Goal: Task Accomplishment & Management: Manage account settings

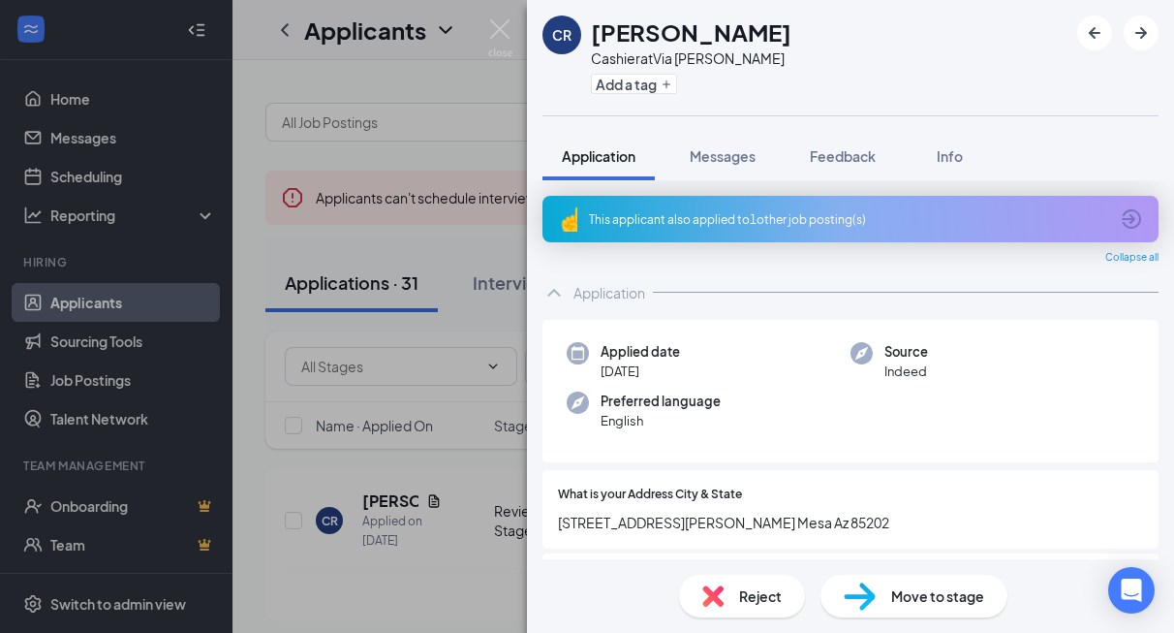
click at [285, 582] on div "CR [PERSON_NAME] Cashier at [GEOGRAPHIC_DATA][PERSON_NAME] Add a tag Applicatio…" at bounding box center [587, 316] width 1174 height 633
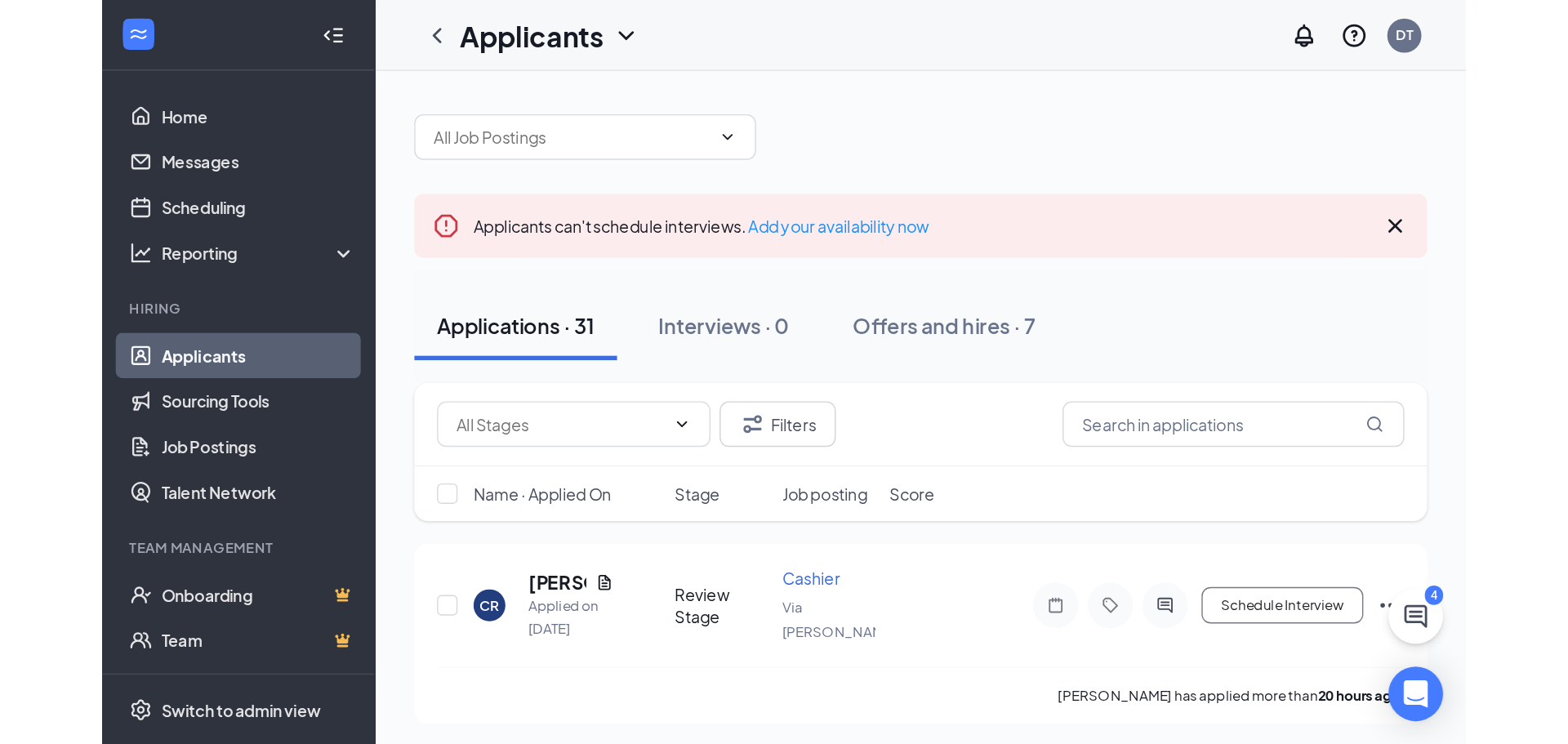
scroll to position [82, 0]
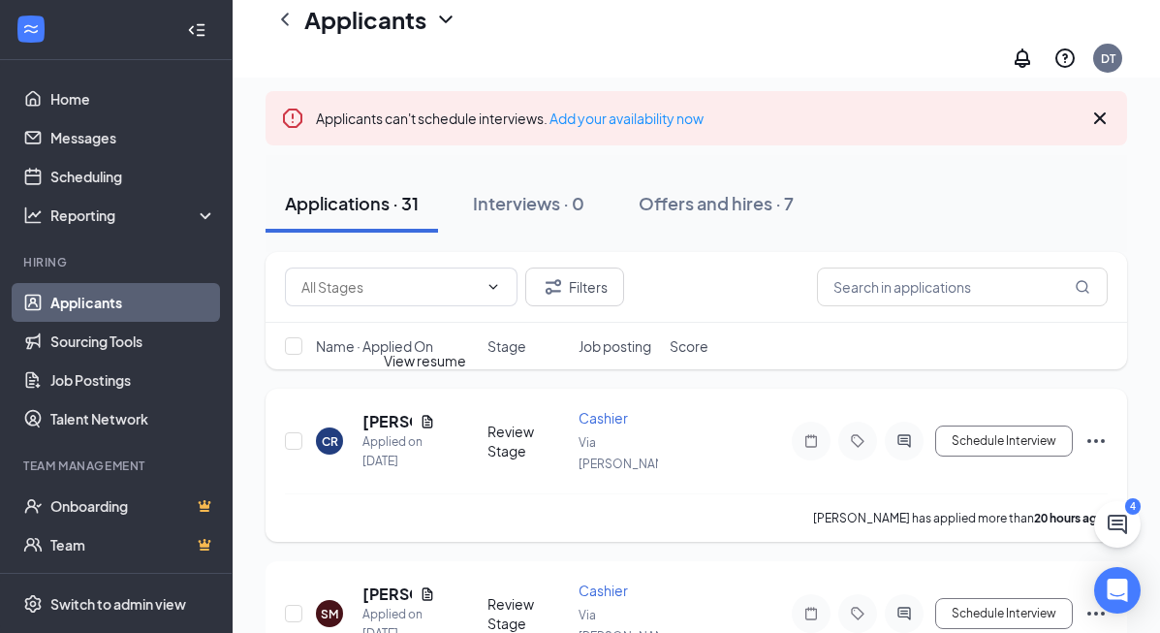
click at [428, 414] on icon "Document" at bounding box center [427, 422] width 16 height 16
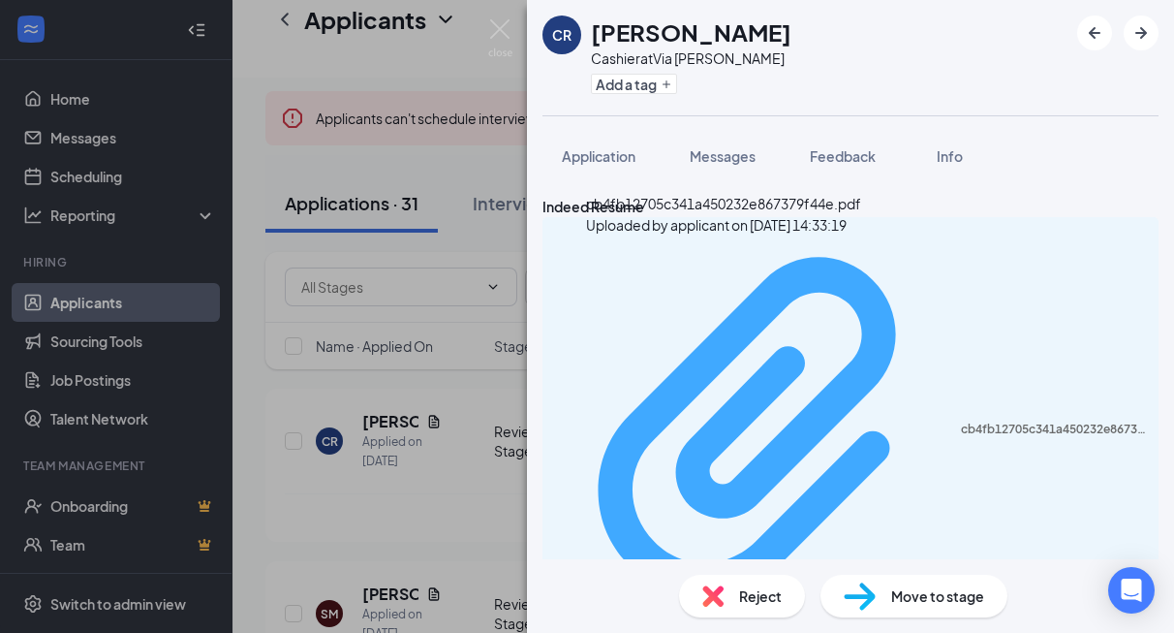
click at [789, 632] on div "Uploaded by applicant on [DATE] 14:33:19" at bounding box center [722, 644] width 291 height 16
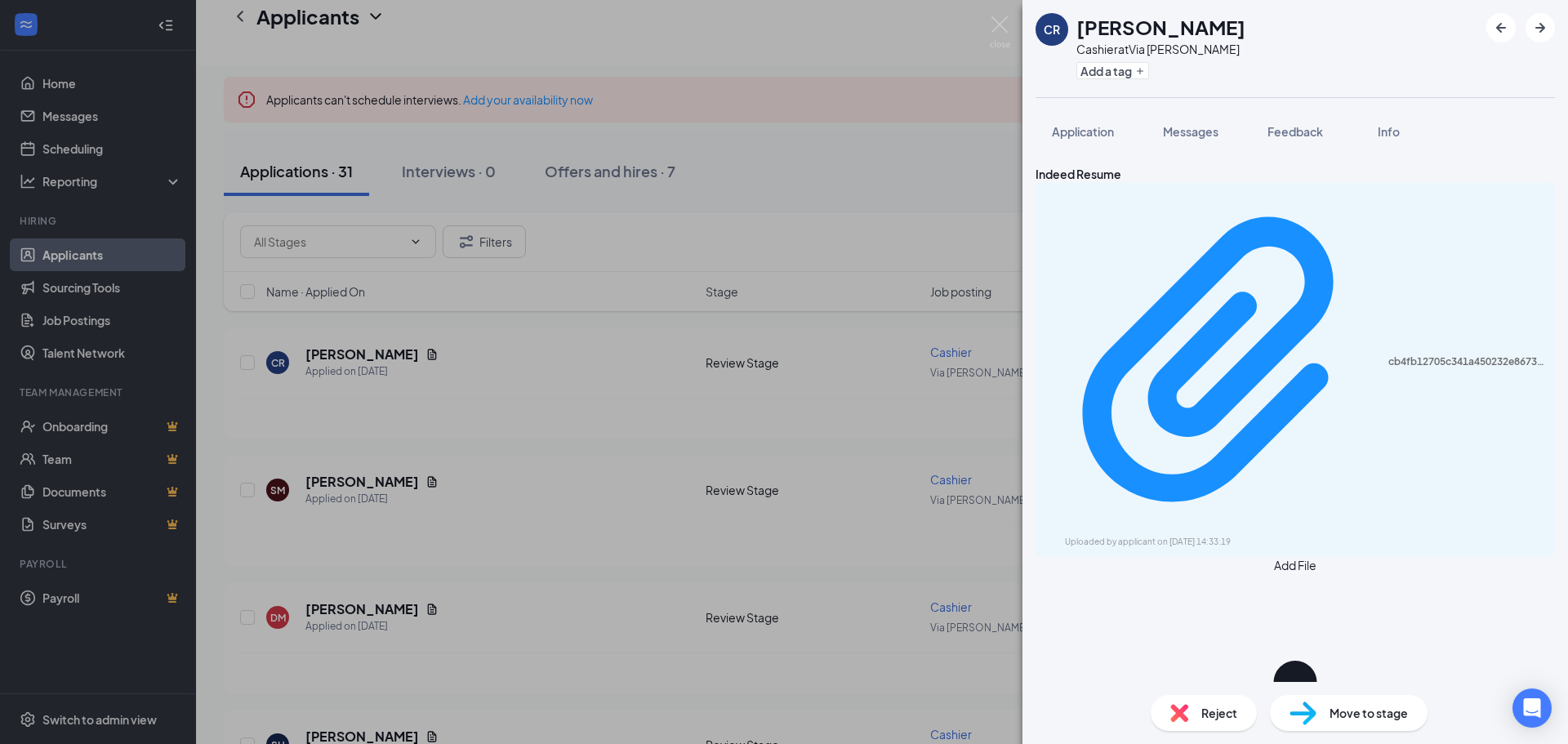
click at [589, 506] on div "CR [PERSON_NAME] Cashier at [GEOGRAPHIC_DATA][PERSON_NAME] Add a tag Applicatio…" at bounding box center [784, 372] width 1568 height 744
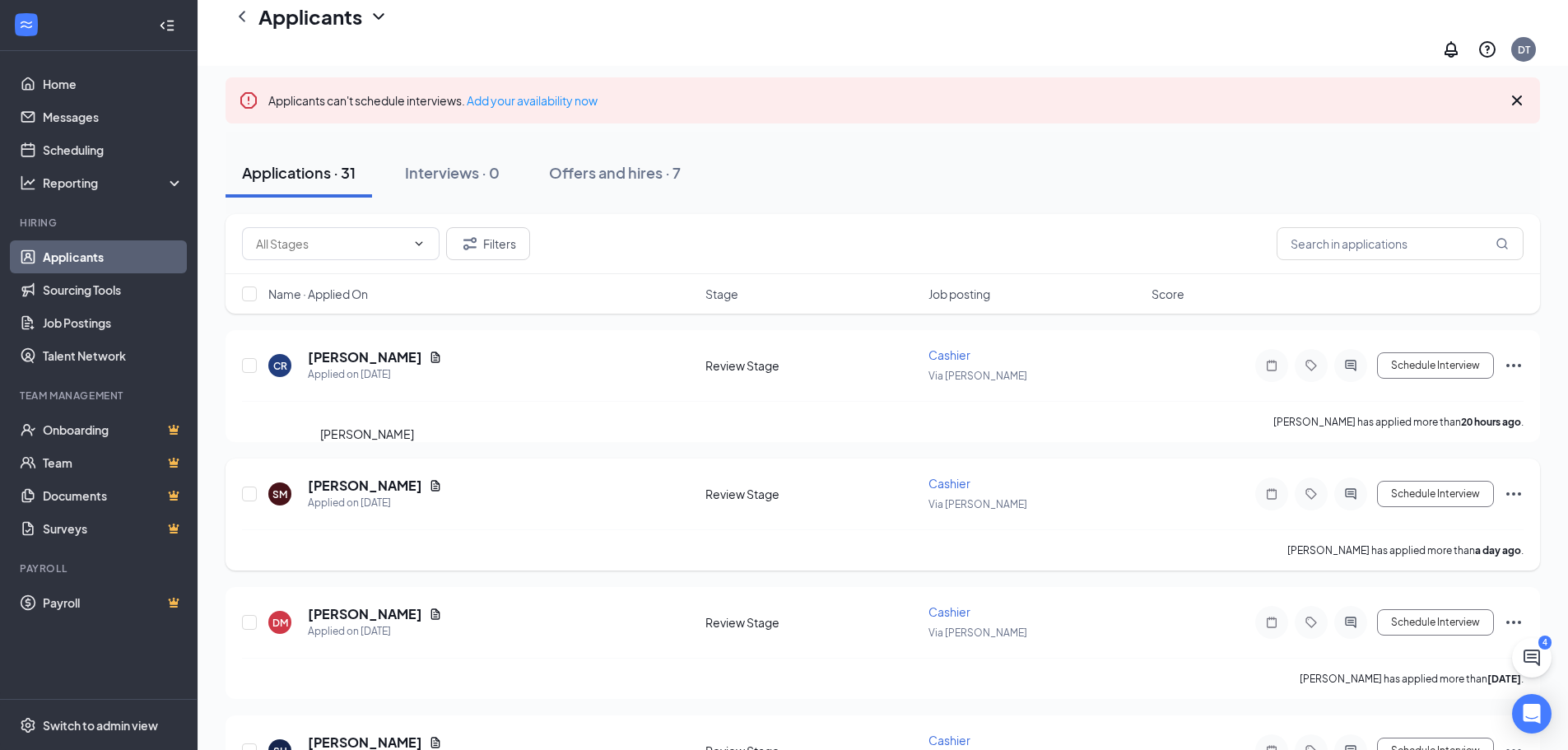
click at [420, 477] on h5 "[PERSON_NAME]" at bounding box center [364, 485] width 115 height 18
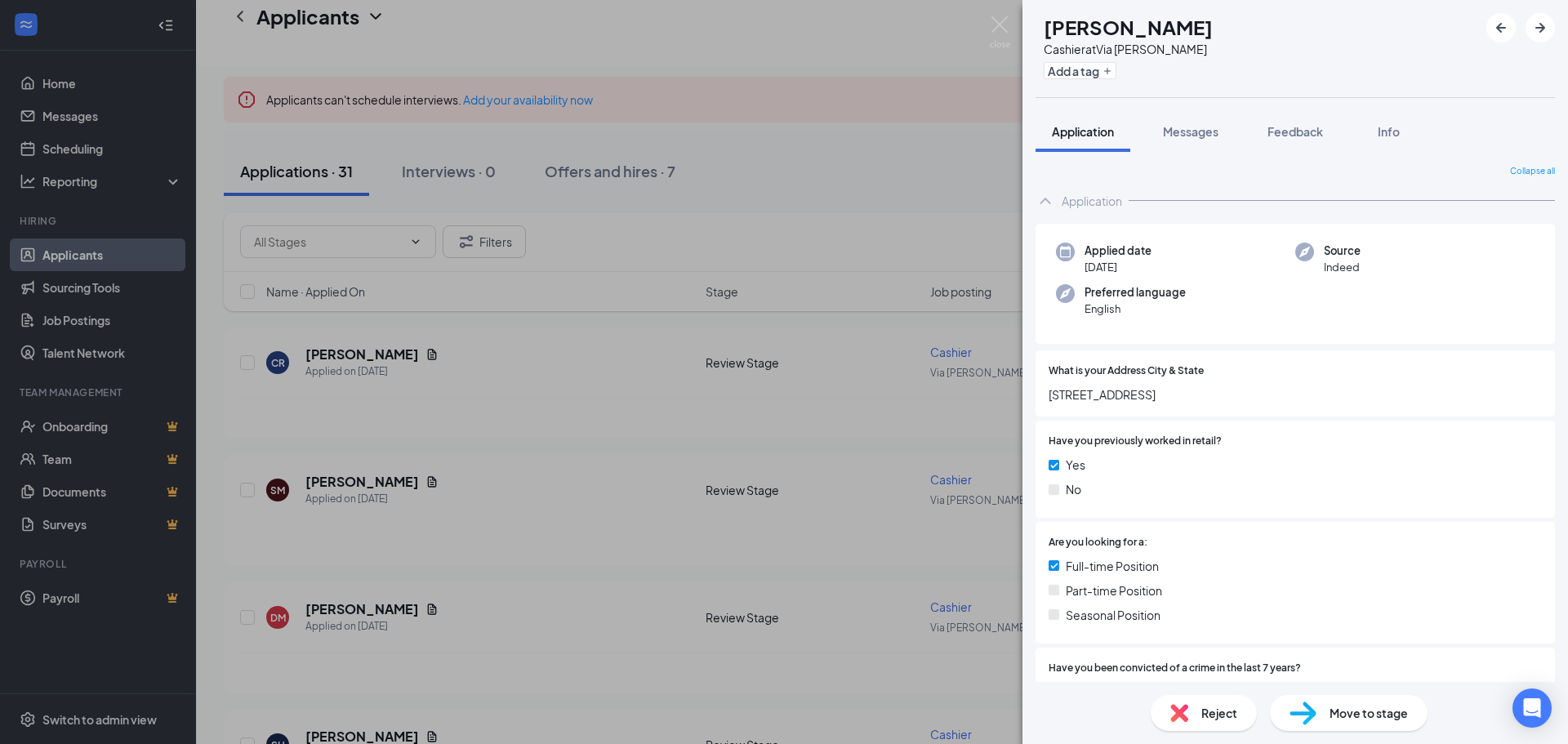
click at [456, 465] on div "SM [PERSON_NAME] Cashier at [GEOGRAPHIC_DATA][PERSON_NAME] Add a tag Applicatio…" at bounding box center [784, 372] width 1568 height 744
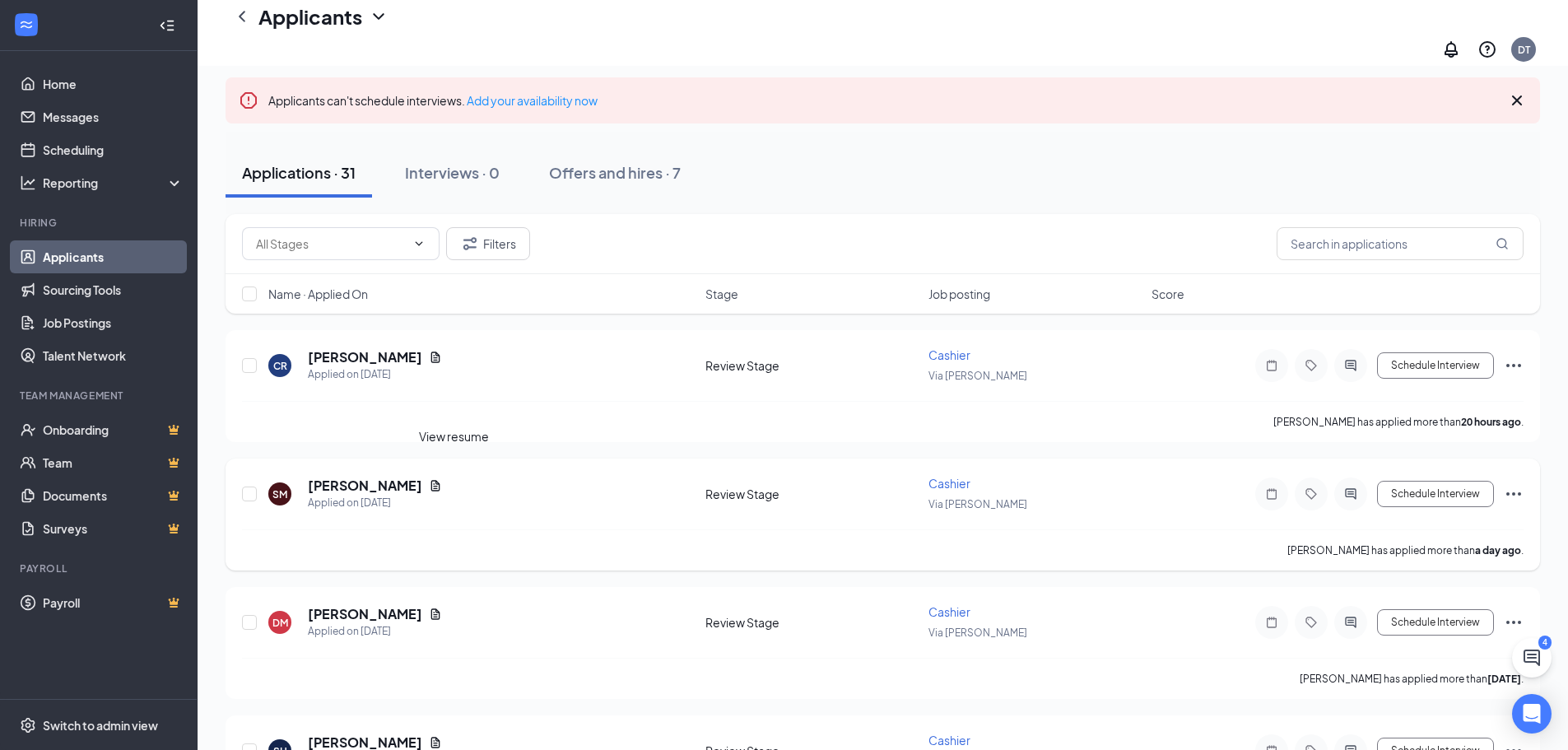
click at [440, 480] on icon "Document" at bounding box center [436, 485] width 9 height 11
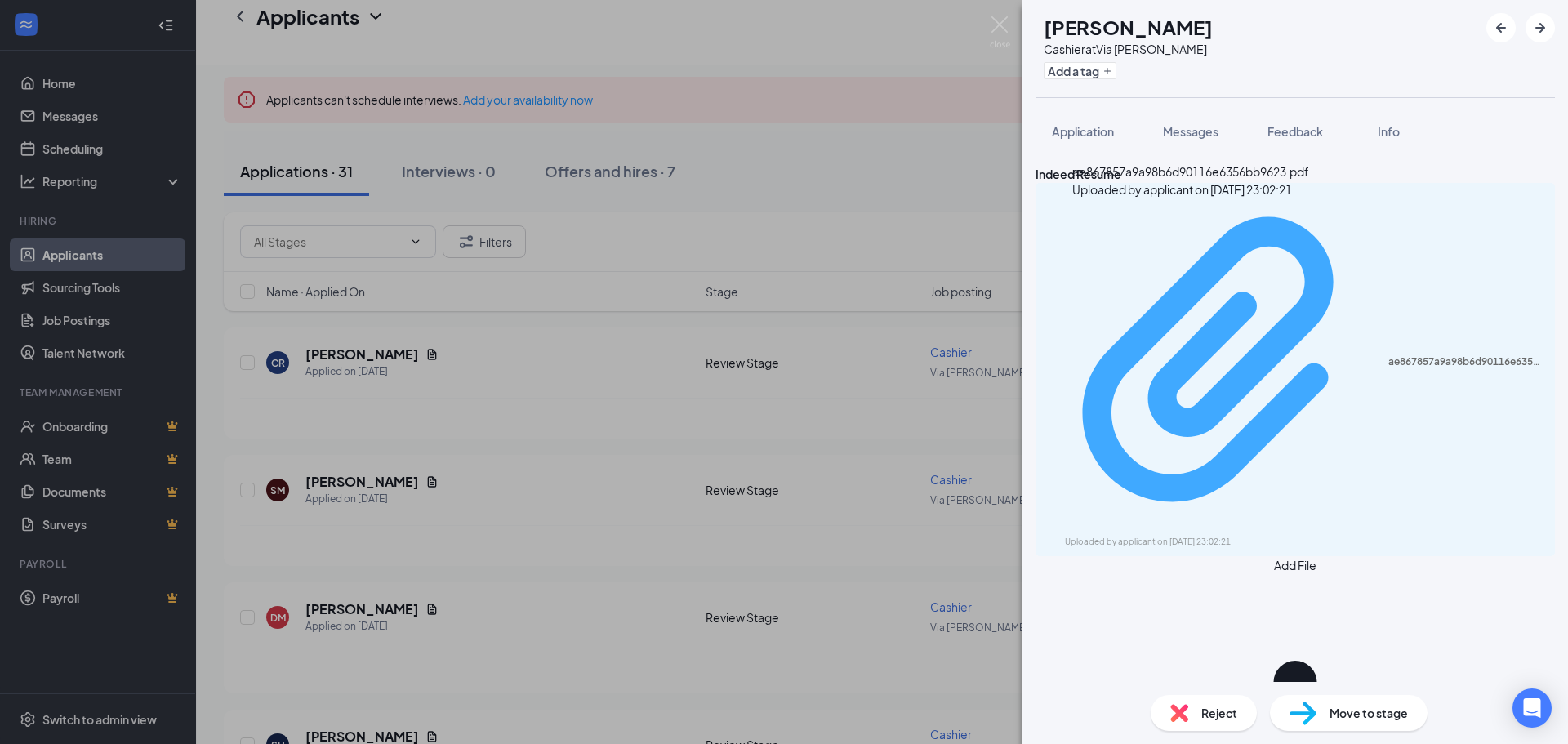
click at [989, 533] on div "Uploaded by applicant on [DATE] 23:02:21" at bounding box center [1187, 543] width 245 height 13
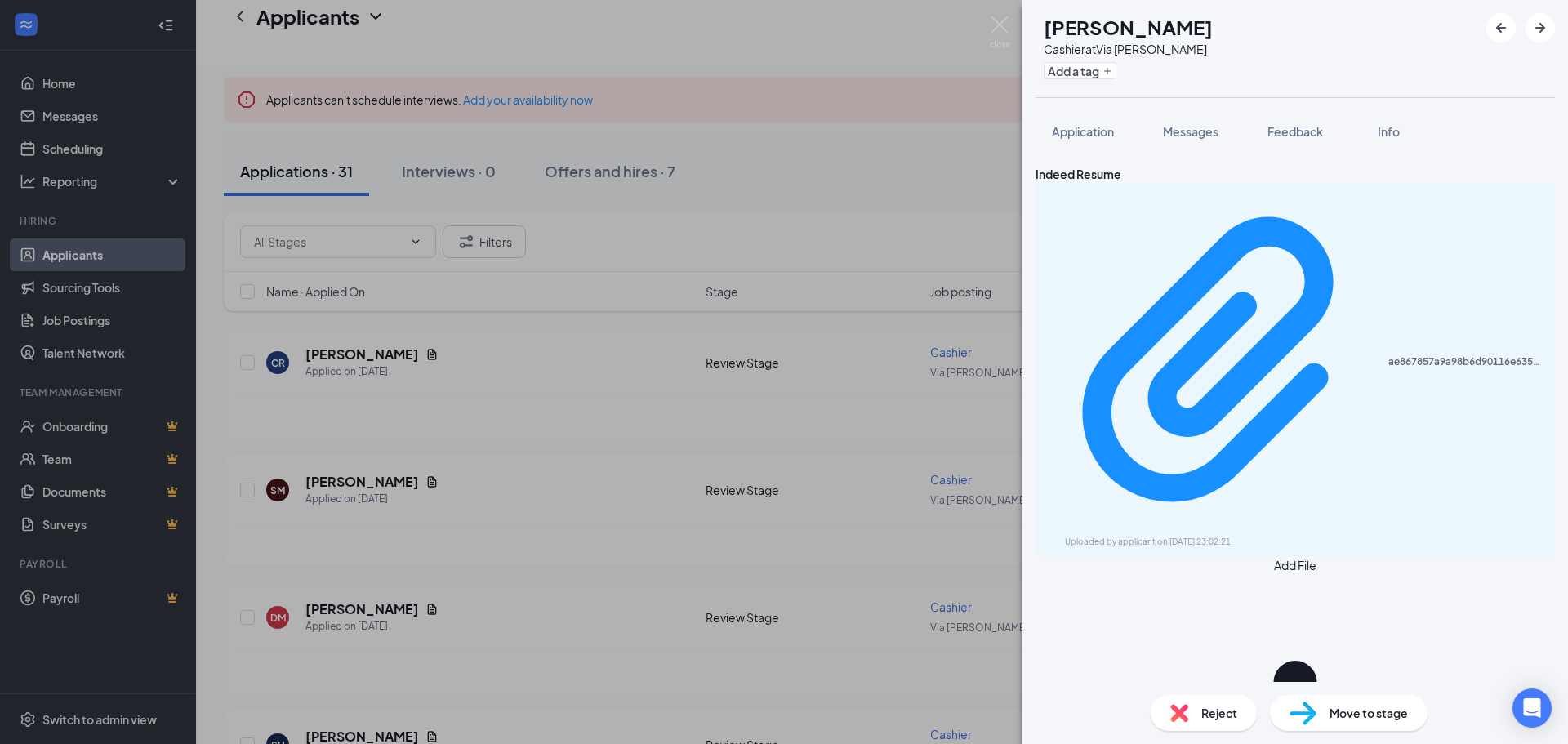
click at [354, 533] on div "SM [PERSON_NAME] Cashier at [GEOGRAPHIC_DATA][PERSON_NAME] Add a tag Applicatio…" at bounding box center [784, 372] width 1568 height 744
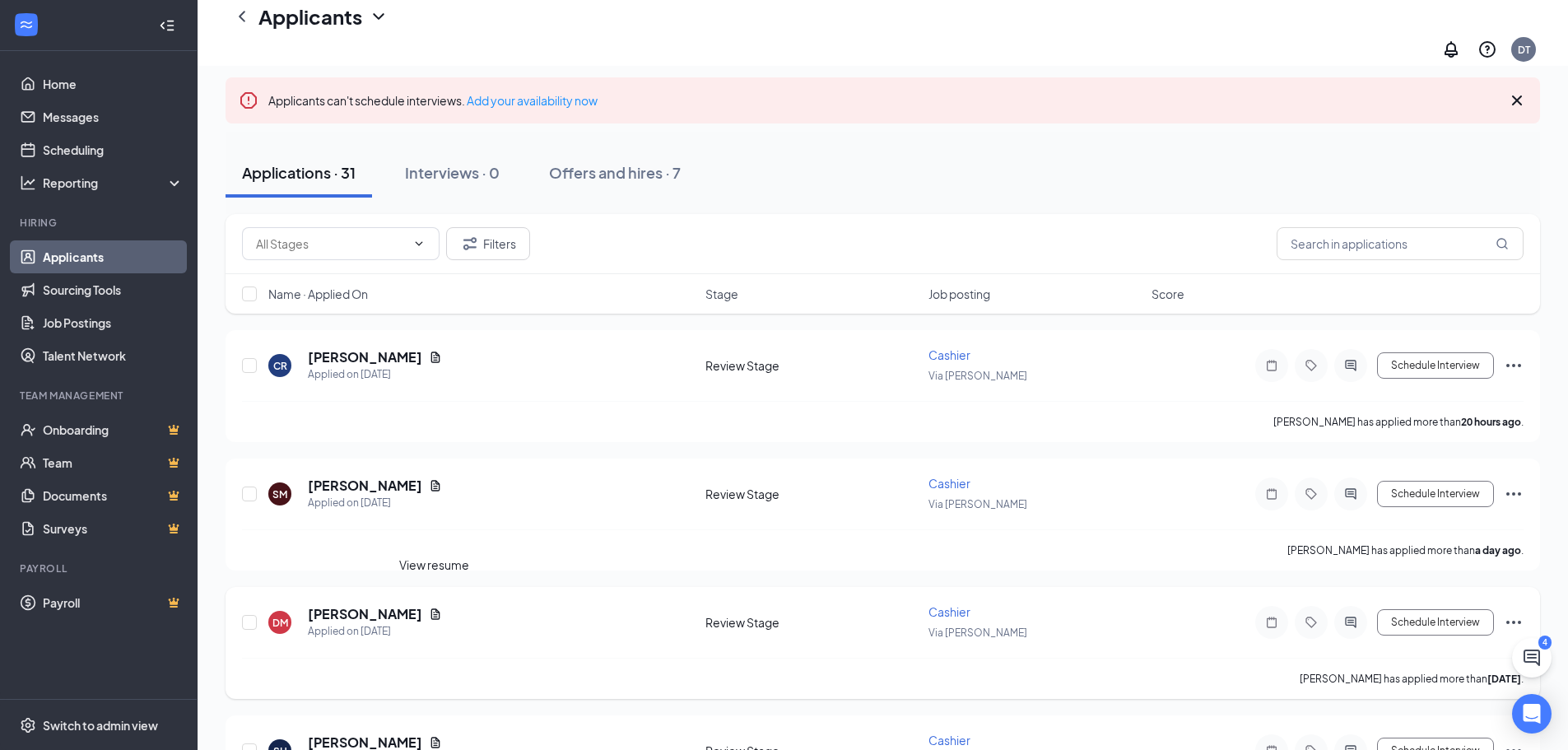
click at [437, 537] on icon "Document" at bounding box center [436, 614] width 14 height 14
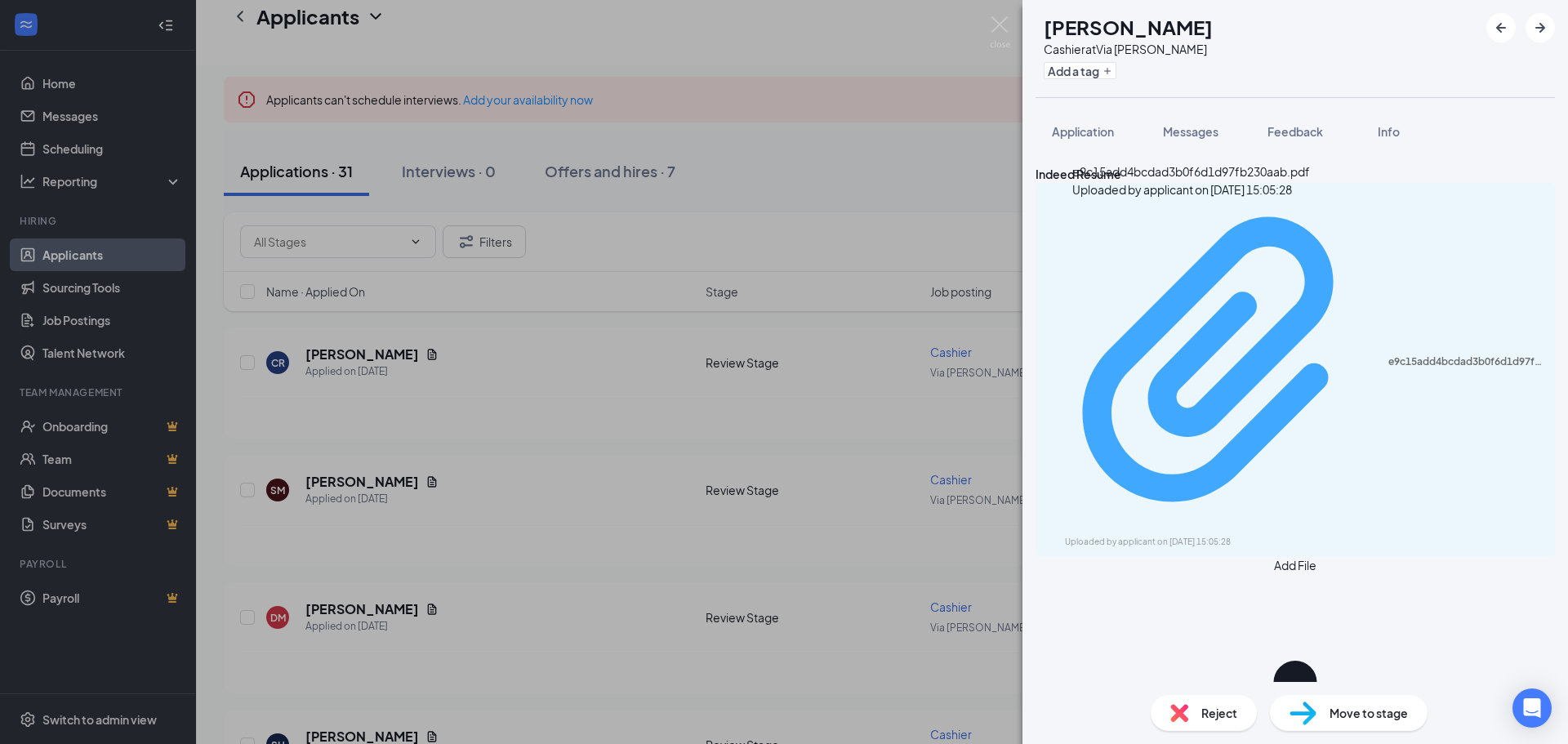
click at [989, 355] on div "e9c15add4bcdad3b0f6d1d97fb230aab.pdf" at bounding box center [1467, 361] width 157 height 13
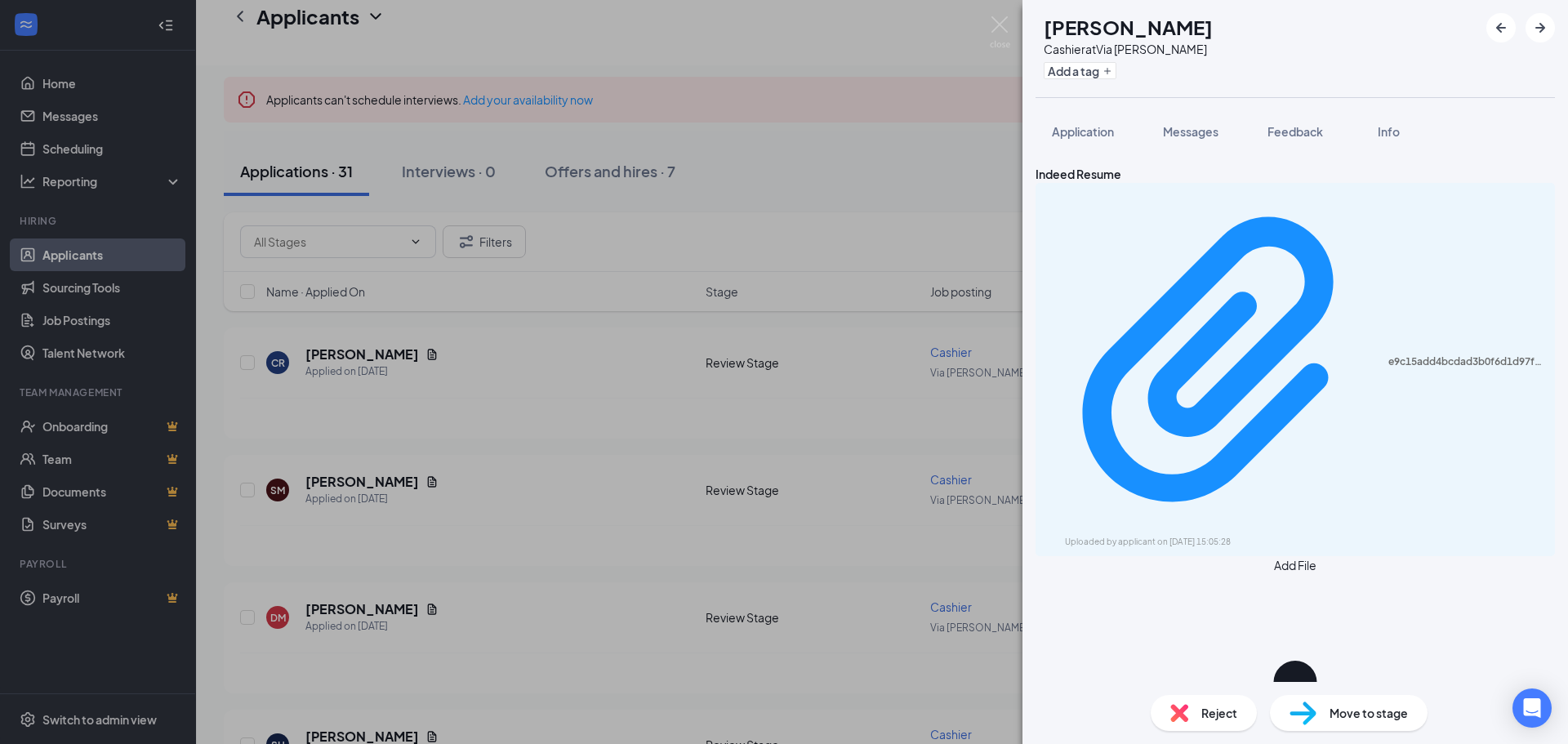
click at [488, 533] on div "[PERSON_NAME] Cashier at [GEOGRAPHIC_DATA][PERSON_NAME] Add a tag Application M…" at bounding box center [784, 372] width 1568 height 744
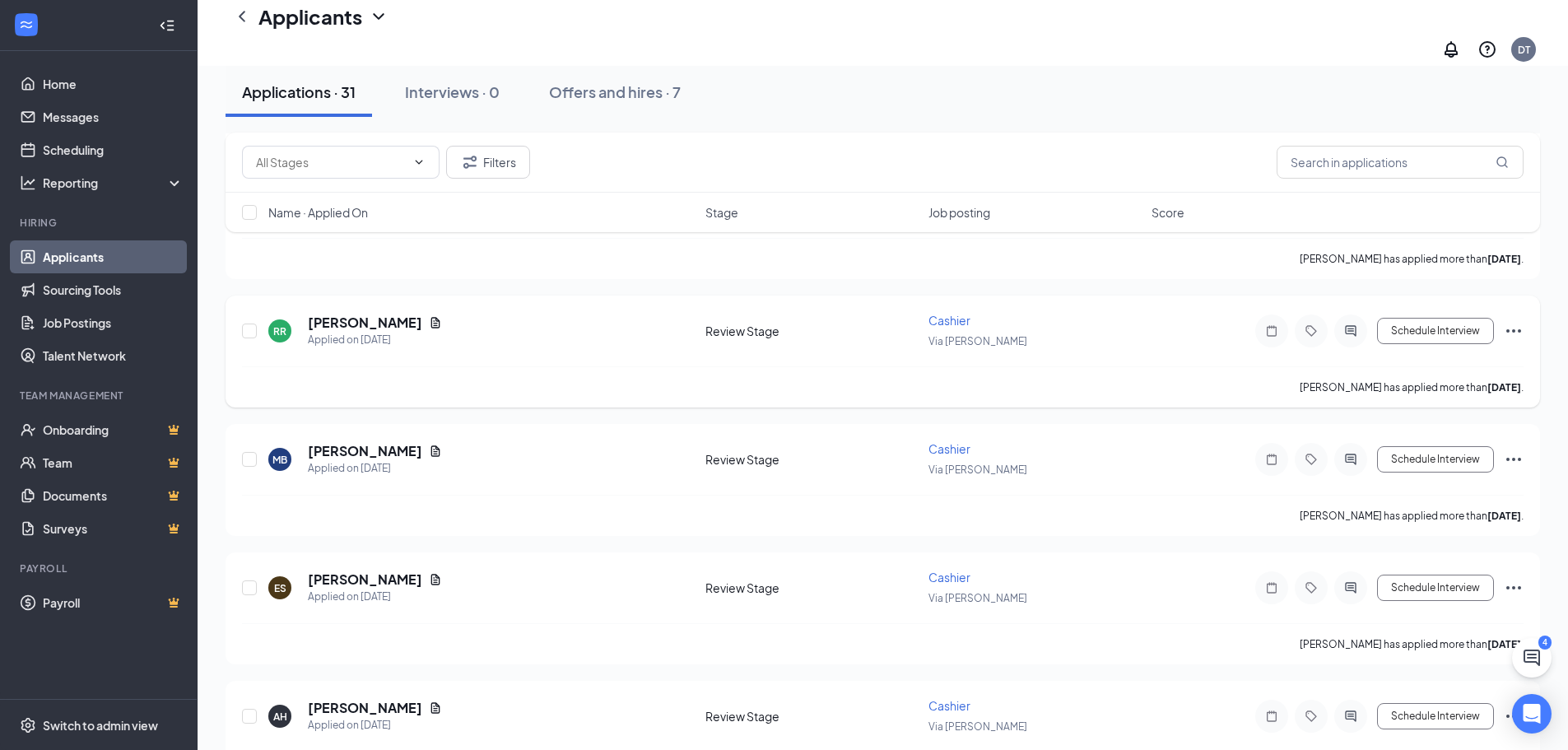
scroll to position [905, 0]
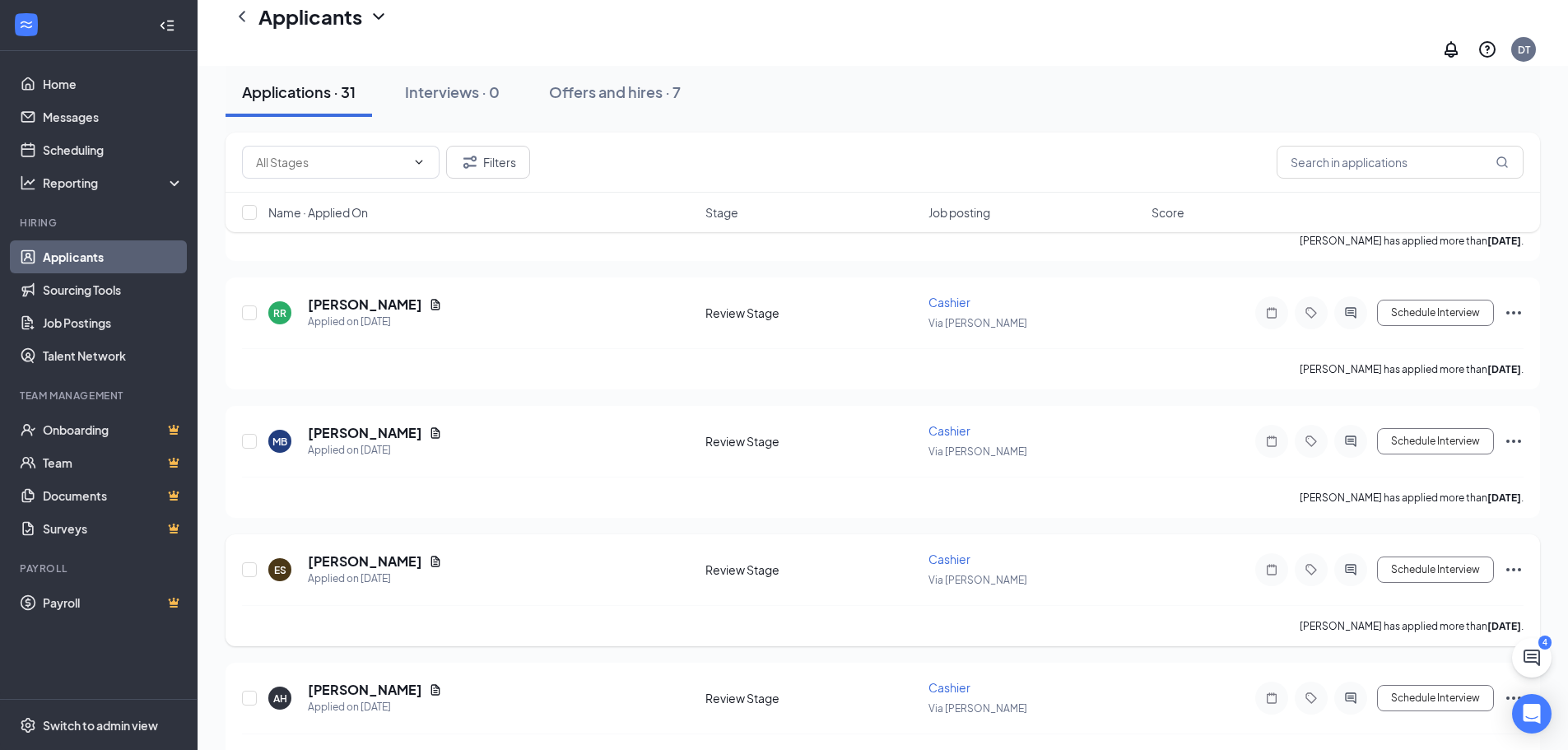
click at [584, 537] on div "ES [PERSON_NAME] Applied on [DATE] Review Stage Cashier Via [PERSON_NAME] Inter…" at bounding box center [883, 578] width 1281 height 54
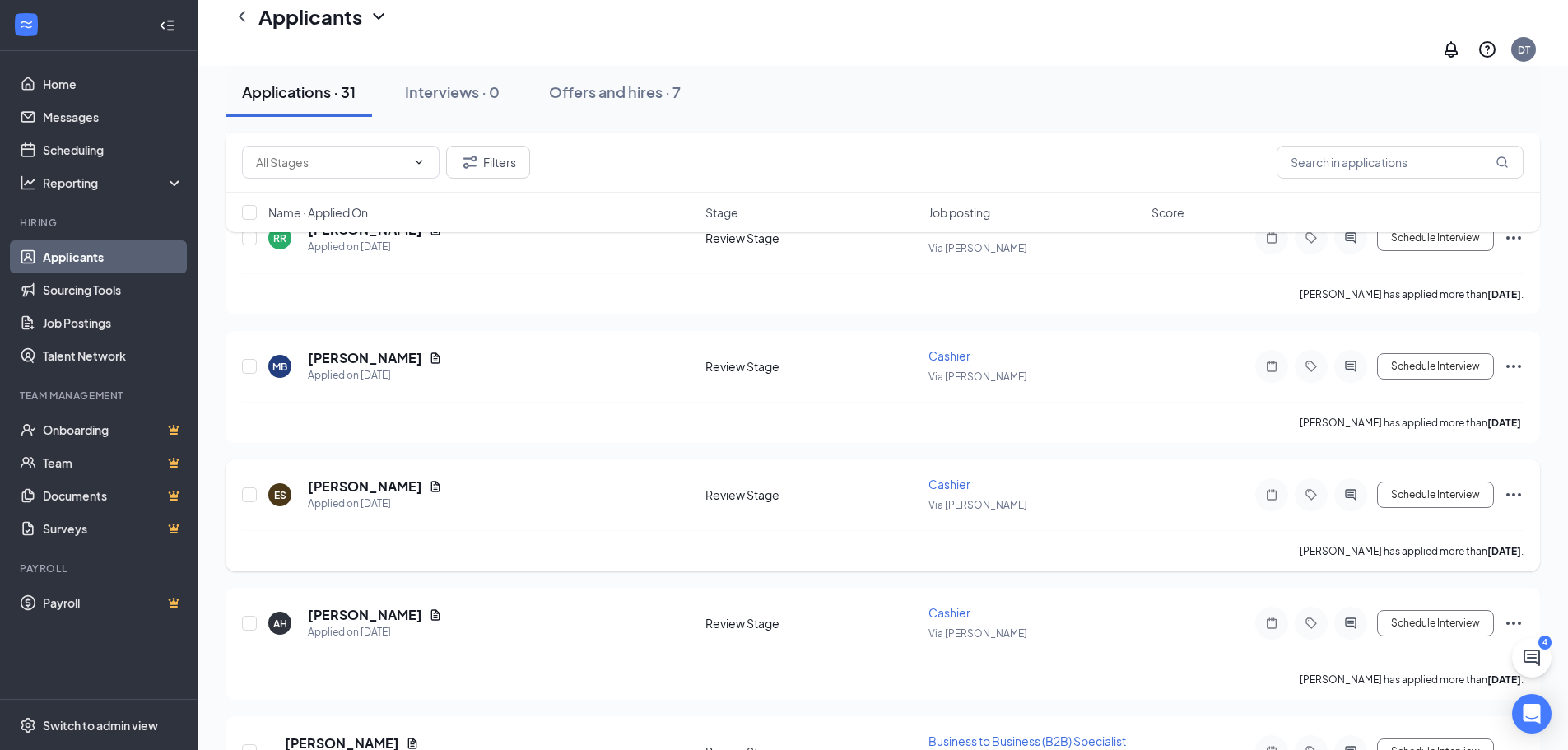
scroll to position [1234, 0]
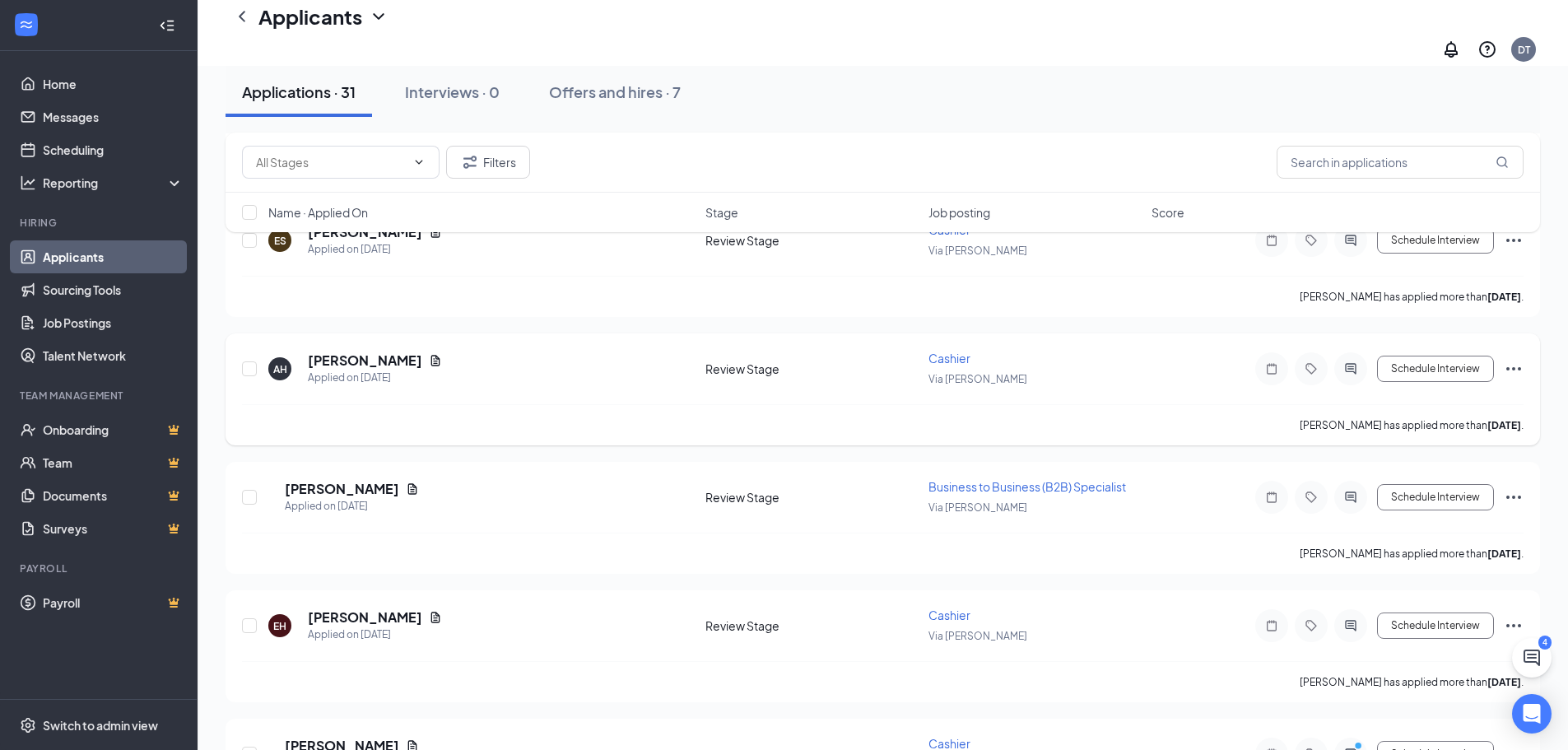
click at [601, 381] on div "AH [PERSON_NAME] Applied on [DATE] Review Stage Cashier Via [PERSON_NAME] Inter…" at bounding box center [883, 377] width 1281 height 54
click at [996, 479] on span "Business to Business (B2B) Specialist" at bounding box center [1027, 486] width 198 height 14
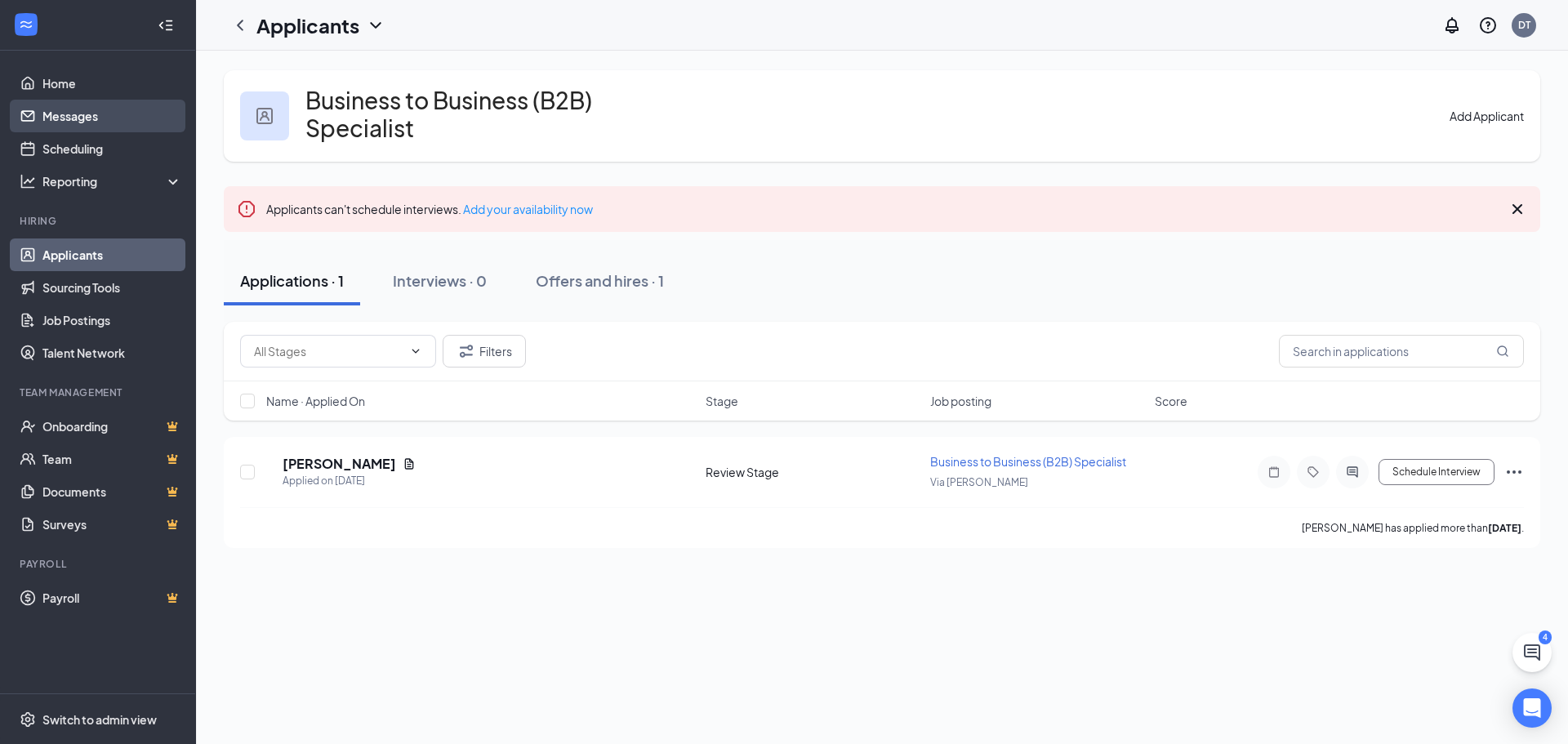
click at [51, 110] on link "Messages" at bounding box center [112, 115] width 140 height 33
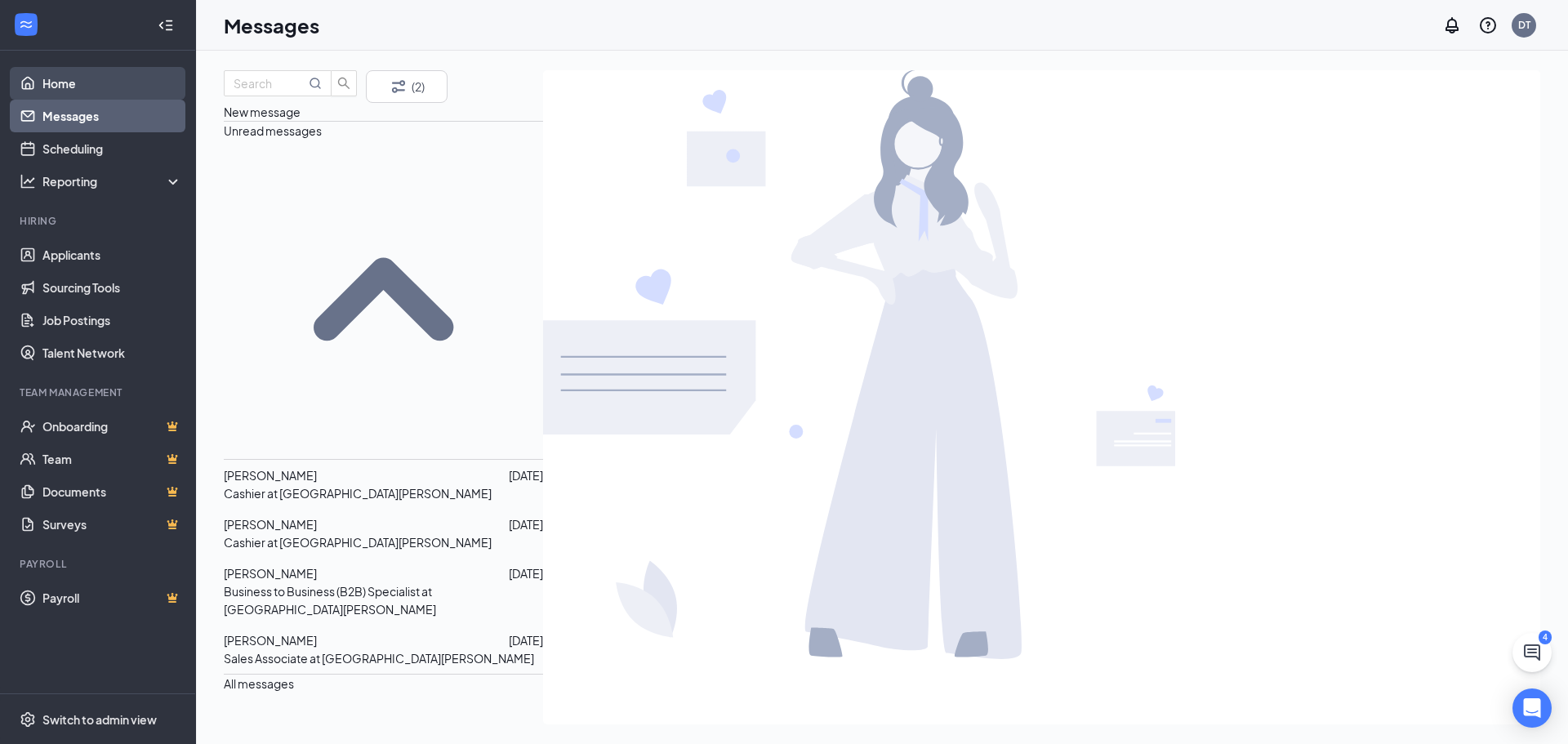
click at [65, 83] on link "Home" at bounding box center [112, 83] width 140 height 33
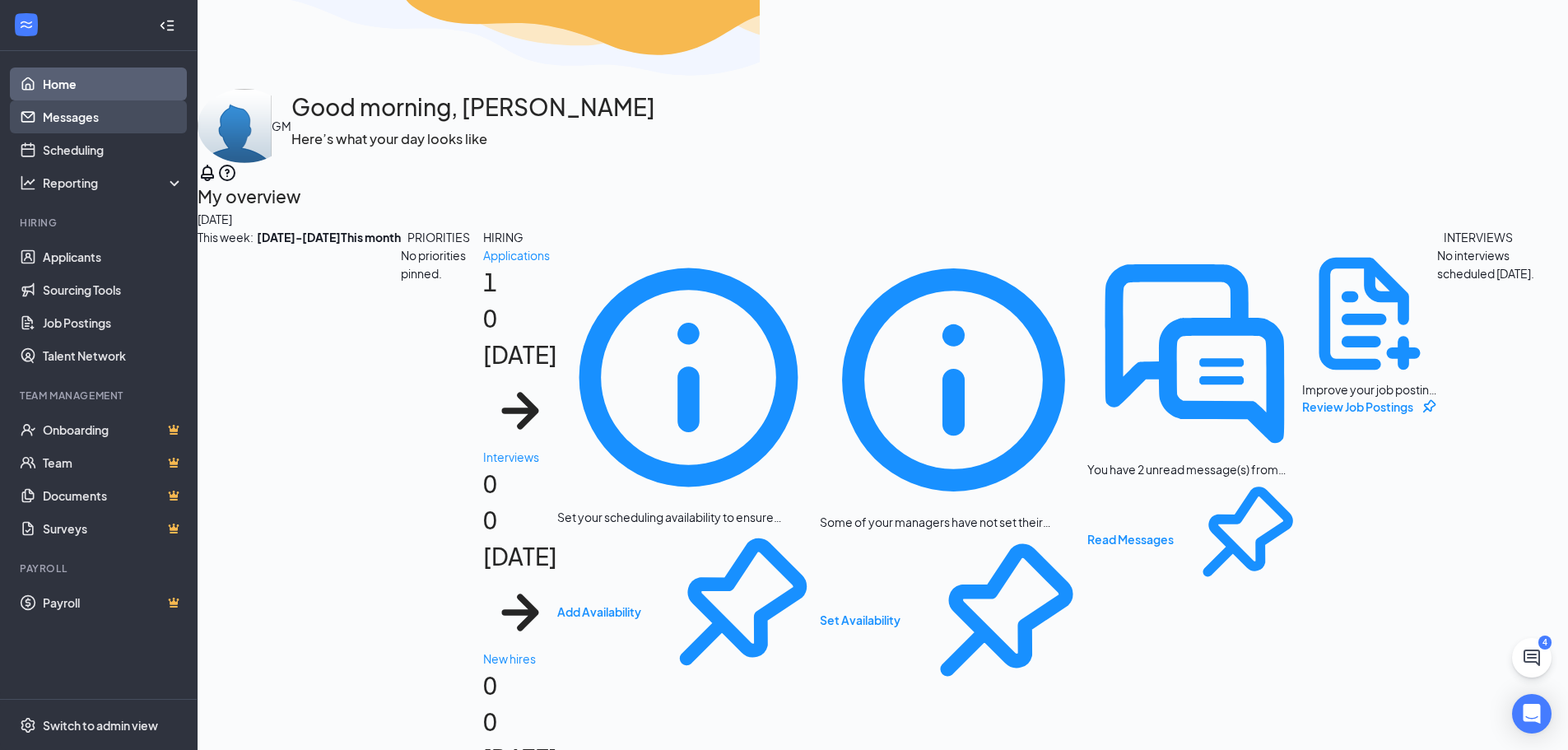
click at [65, 109] on link "Messages" at bounding box center [113, 116] width 141 height 33
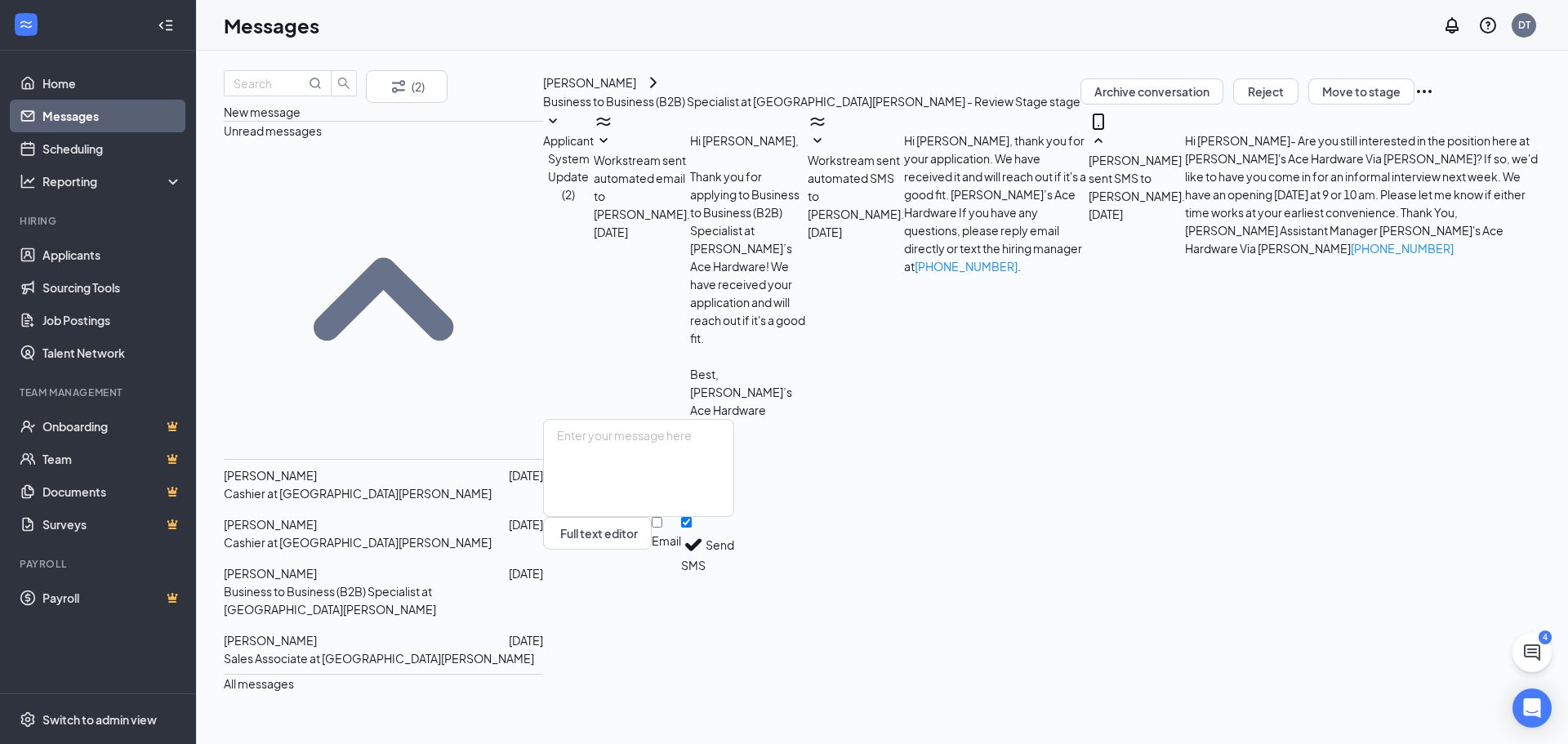
click at [628, 313] on div "Applicant System Update (2) Workstream sent automated email to [PERSON_NAME]. […" at bounding box center [1041, 265] width 997 height 307
click at [76, 83] on link "Home" at bounding box center [112, 83] width 140 height 33
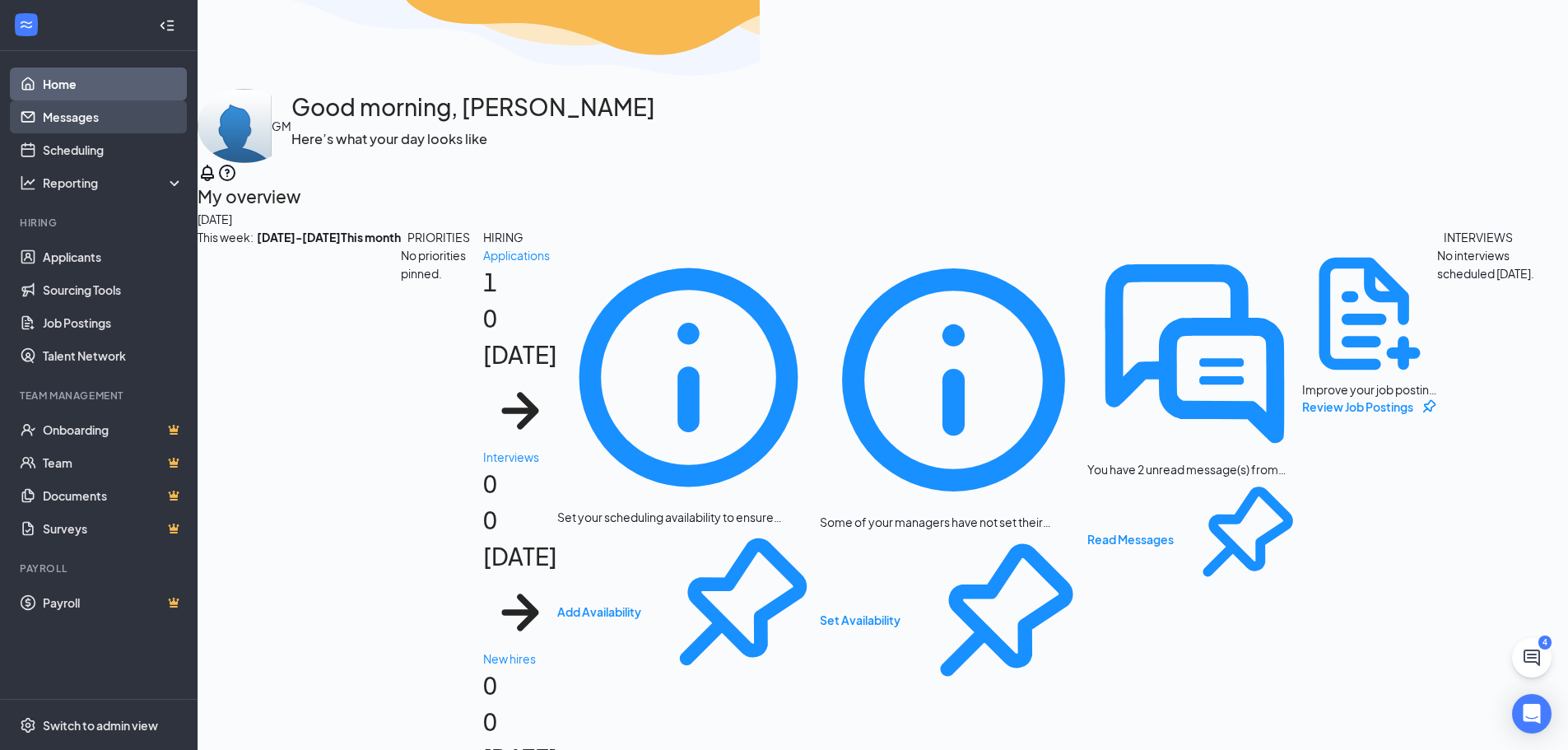
click at [74, 116] on link "Messages" at bounding box center [113, 116] width 141 height 33
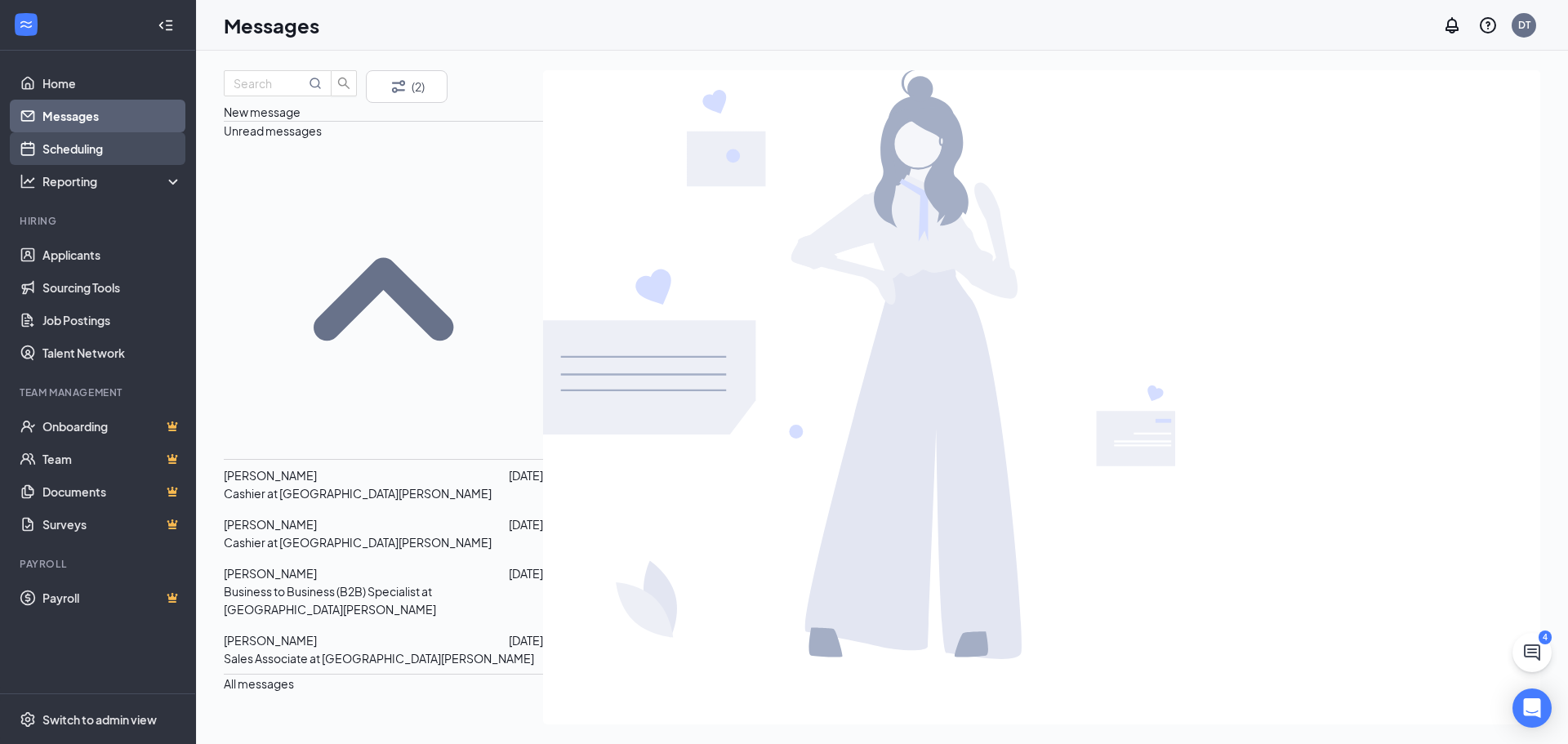
click at [68, 147] on link "Scheduling" at bounding box center [112, 148] width 140 height 33
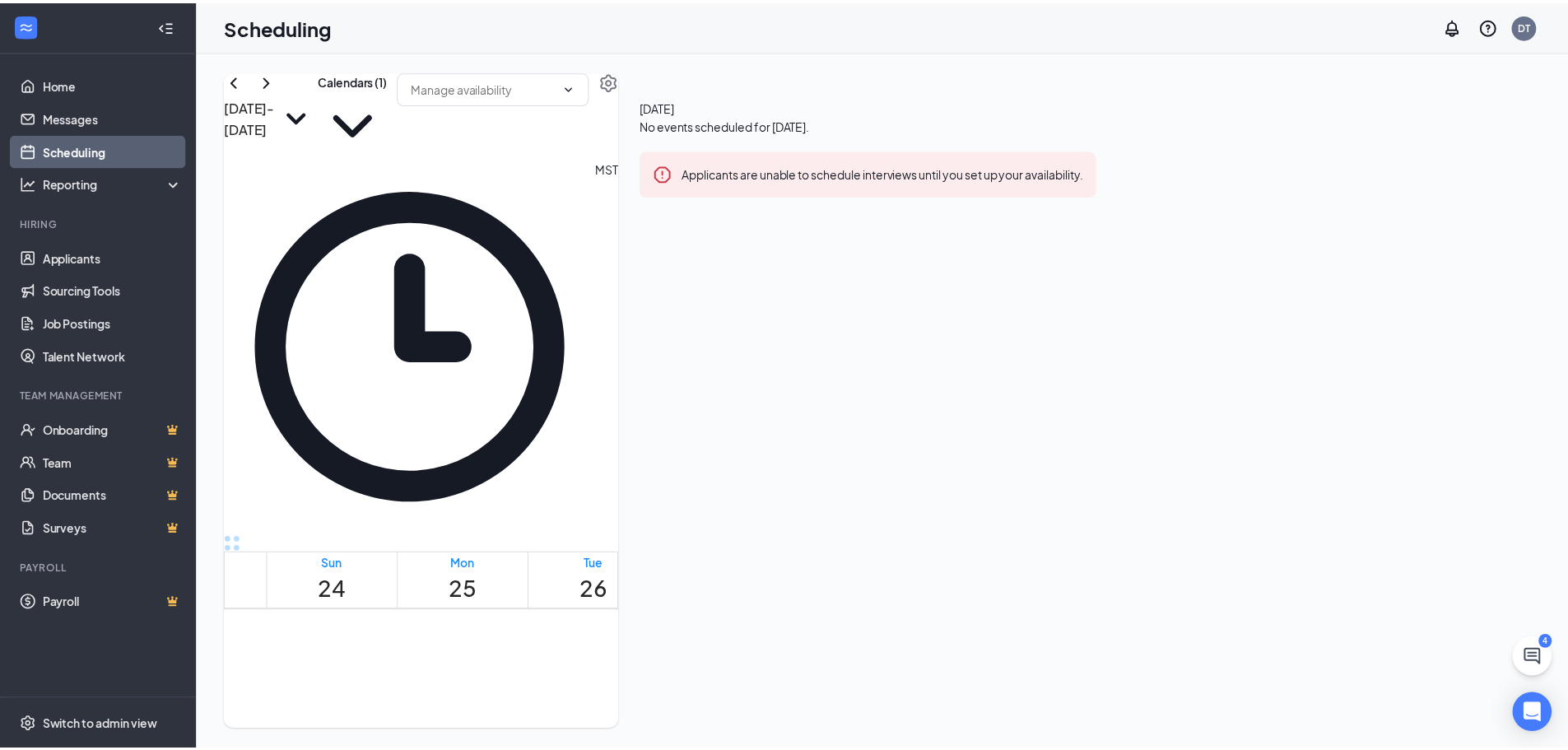
scroll to position [809, 0]
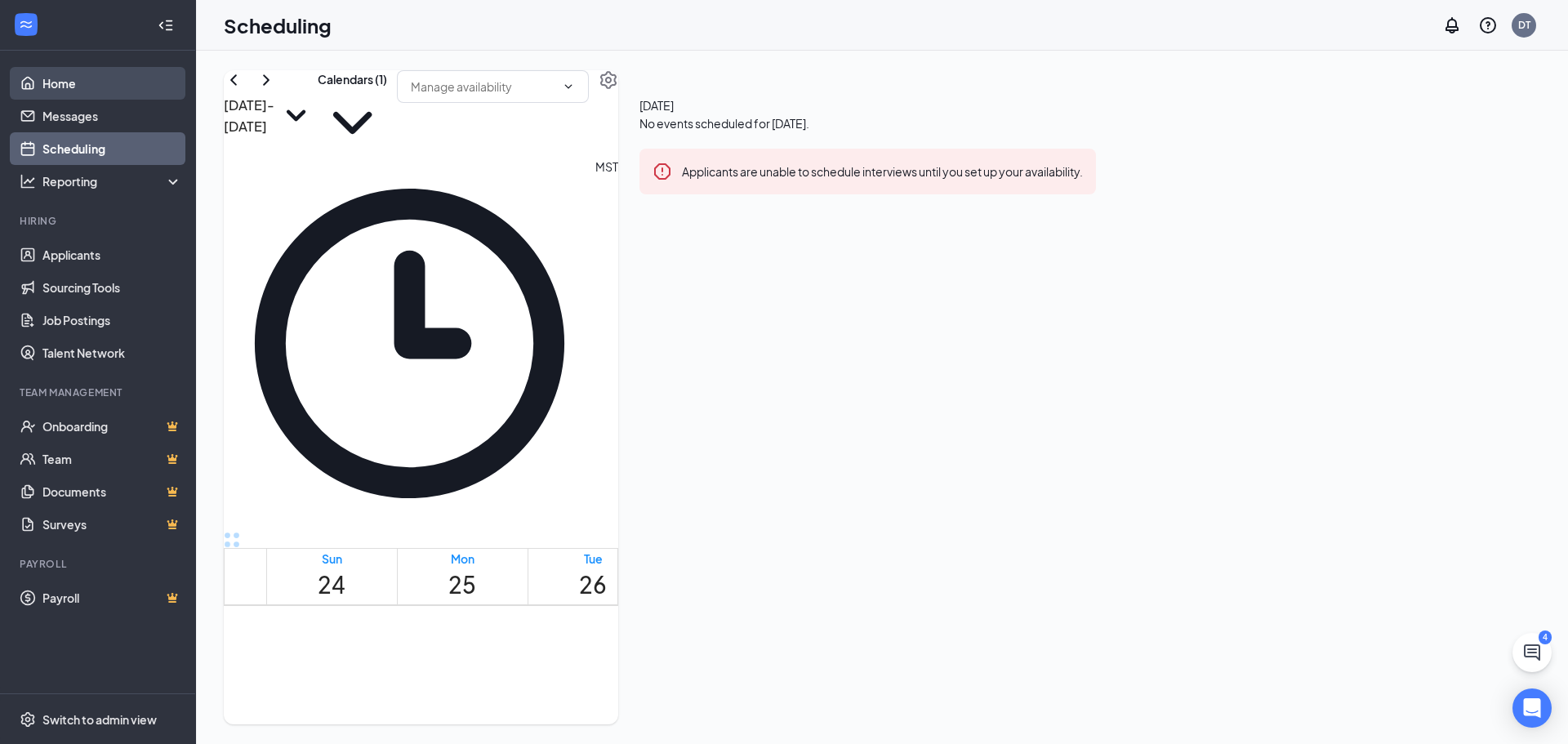
click at [83, 89] on link "Home" at bounding box center [112, 83] width 140 height 33
